Goal: Information Seeking & Learning: Check status

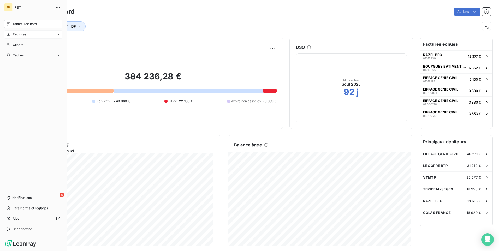
click at [14, 33] on span "Factures" at bounding box center [19, 34] width 13 height 5
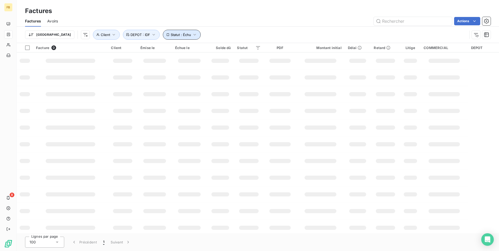
click at [194, 34] on icon "button" at bounding box center [195, 35] width 2 height 2
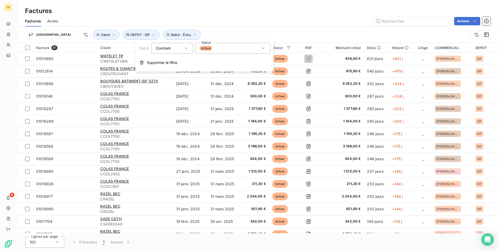
click at [261, 48] on icon at bounding box center [263, 48] width 5 height 5
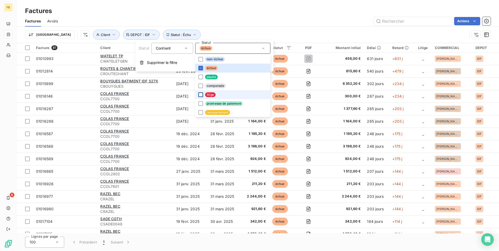
click at [199, 95] on div at bounding box center [201, 94] width 5 height 5
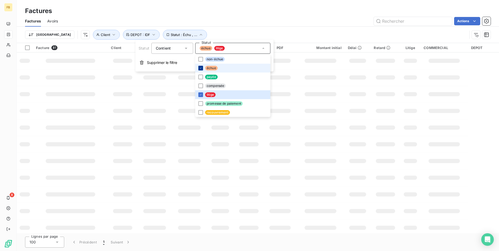
click at [199, 67] on icon at bounding box center [200, 68] width 3 height 3
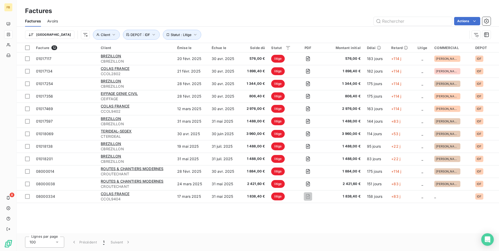
click at [145, 217] on div "Facture 12 Client Émise le Échue le Solde dû Statut PDF Montant initial Délai R…" at bounding box center [258, 138] width 483 height 190
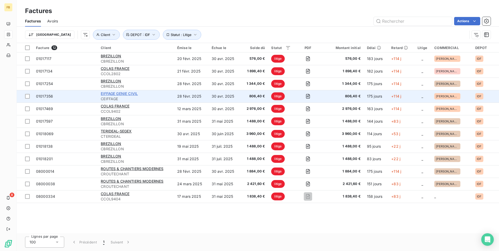
click at [138, 95] on span "EIFFAGE GENIE CIVIL" at bounding box center [119, 93] width 37 height 4
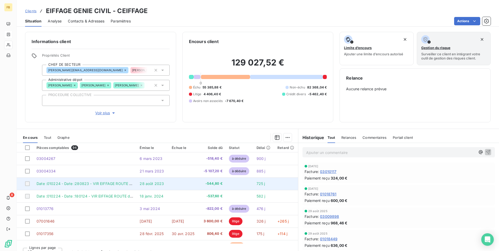
scroll to position [26, 0]
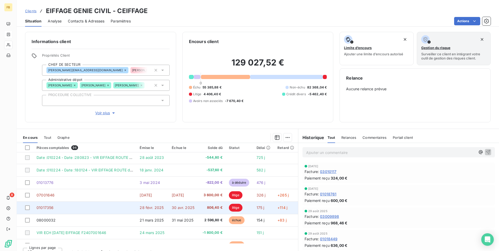
click at [188, 209] on span "30 avr. 2025" at bounding box center [183, 208] width 23 height 4
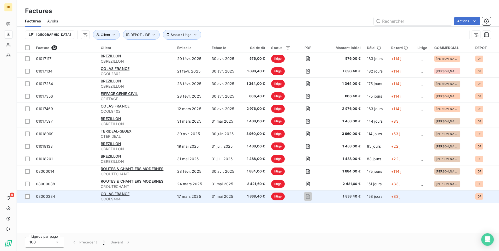
click at [151, 196] on div "COLAS FRANCE" at bounding box center [136, 193] width 70 height 5
